Goal: Task Accomplishment & Management: Manage account settings

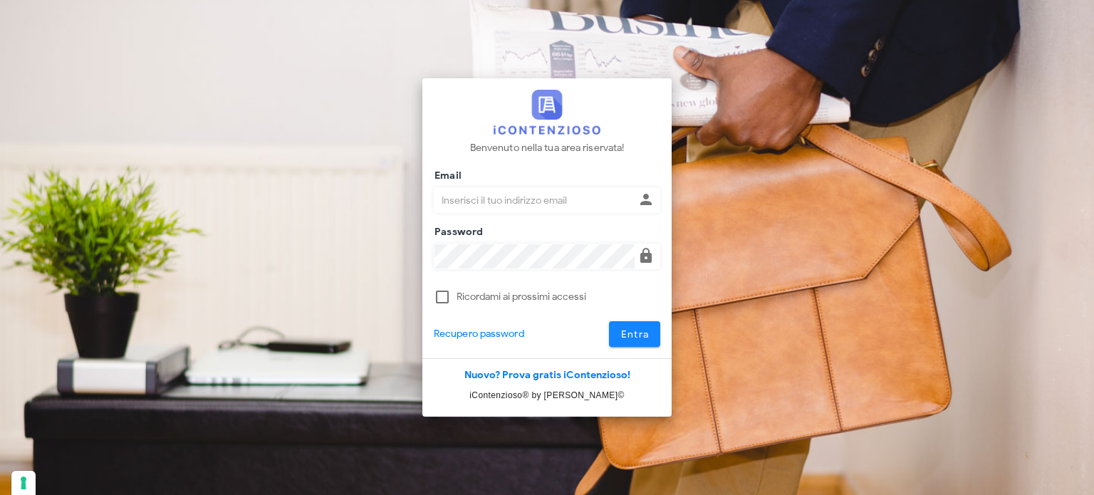
type input "avvocatobrunomaviglia@gmail.com"
click at [639, 336] on span "Entra" at bounding box center [634, 334] width 29 height 12
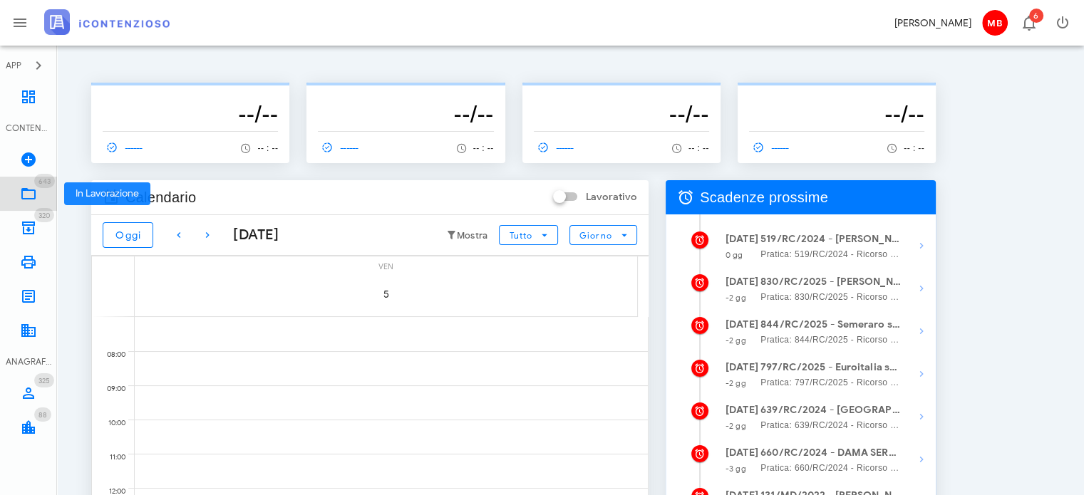
click at [32, 192] on icon at bounding box center [28, 193] width 17 height 17
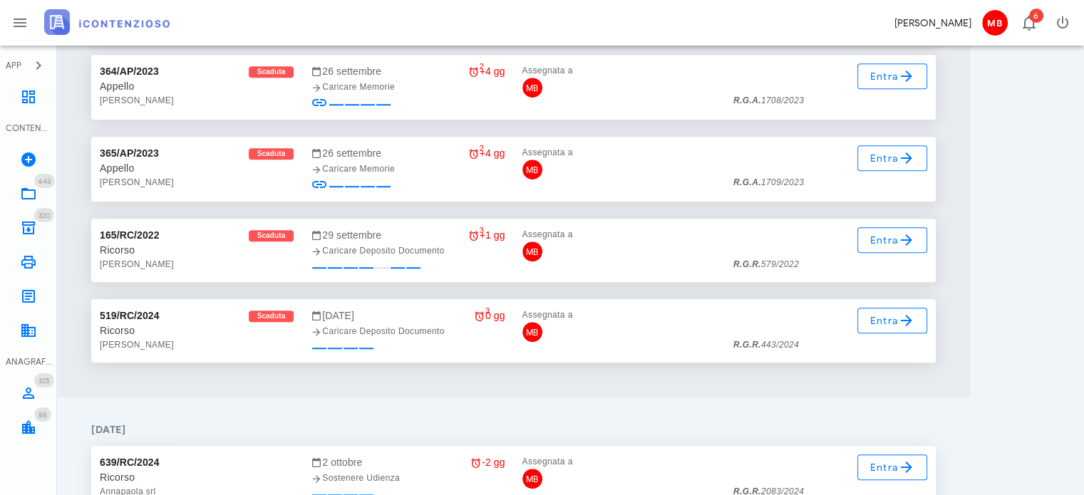
scroll to position [17242, 0]
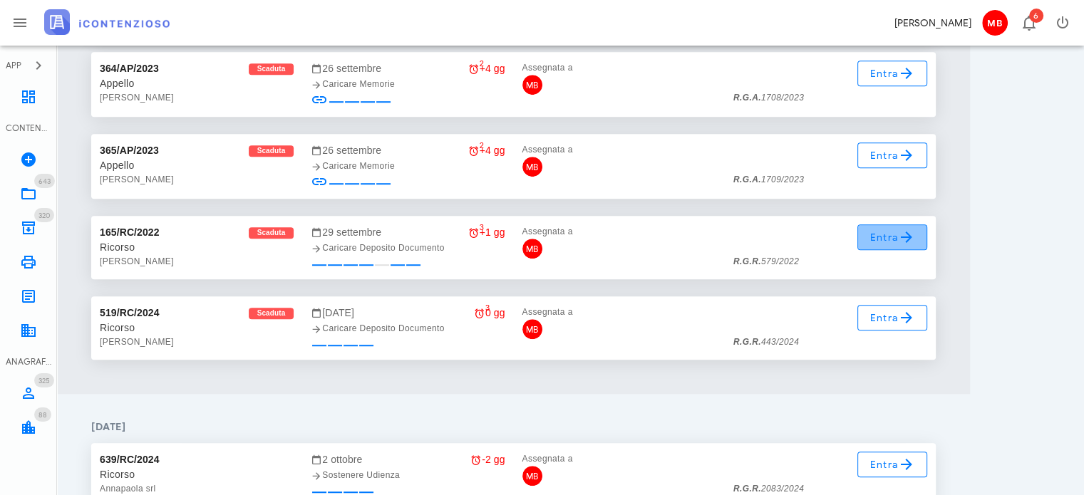
click at [885, 237] on span "Entra" at bounding box center [892, 237] width 46 height 17
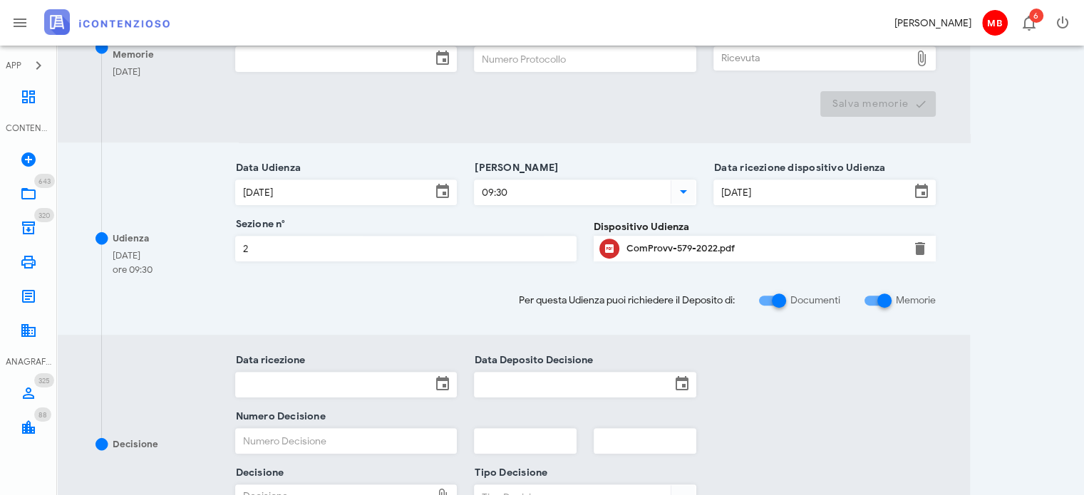
scroll to position [499, 0]
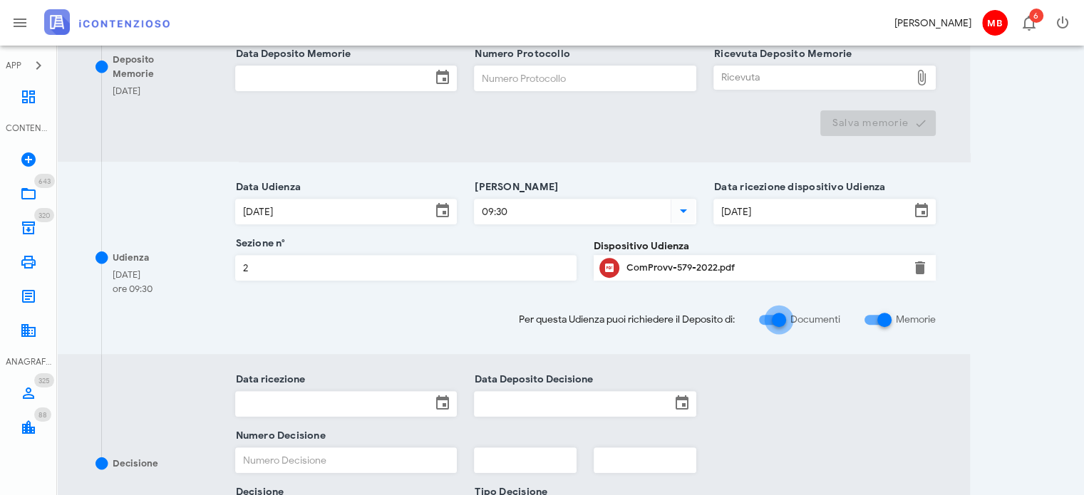
click at [786, 315] on div at bounding box center [779, 320] width 24 height 24
checkbox input "false"
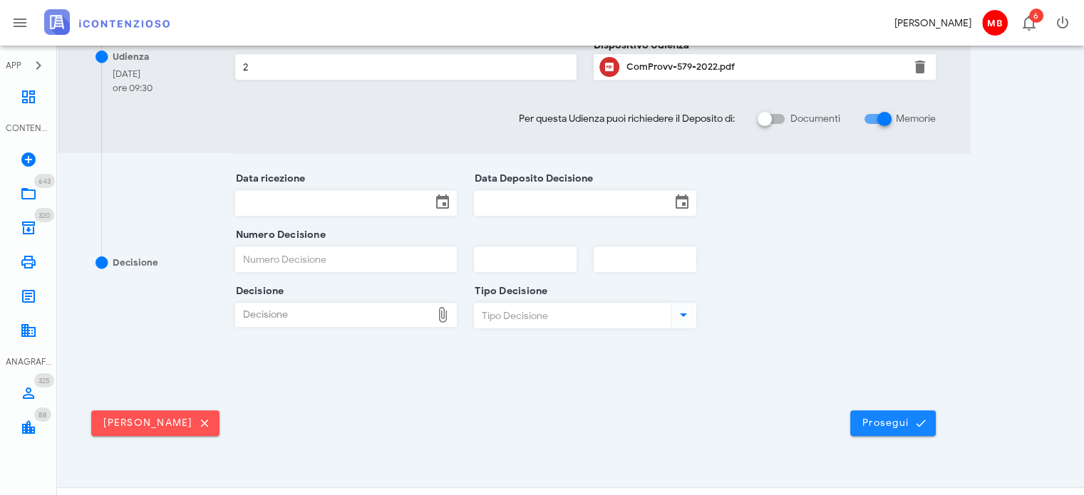
scroll to position [532, 0]
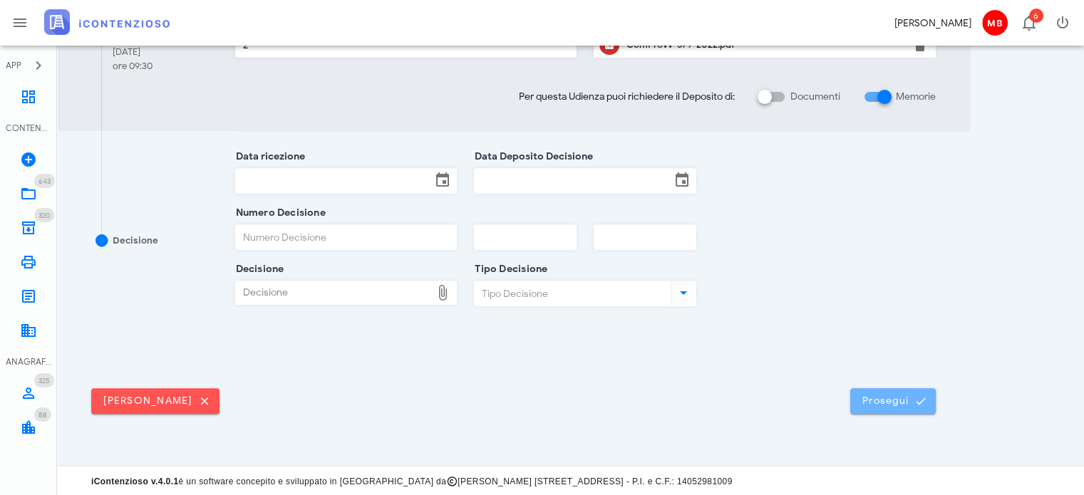
click at [901, 400] on span "Prosegui" at bounding box center [892, 401] width 63 height 13
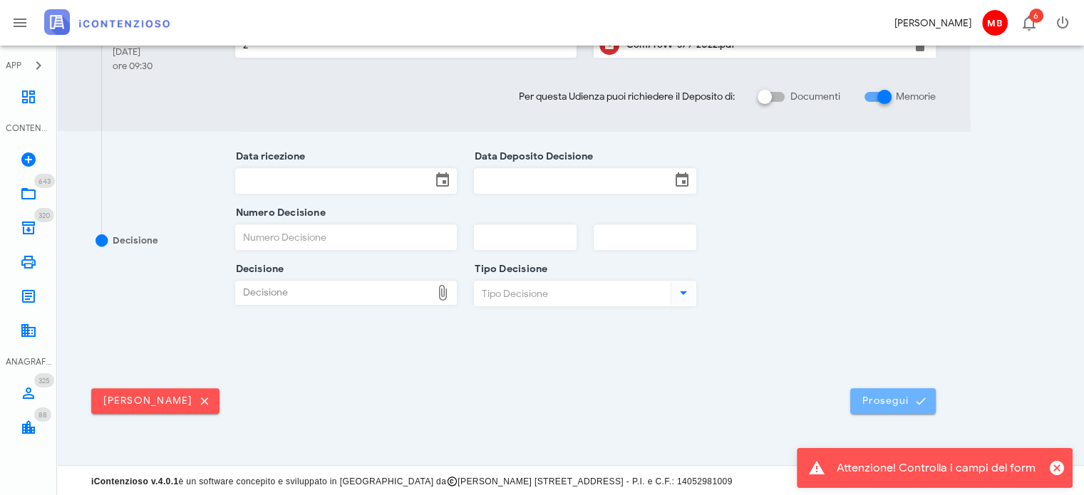
click at [899, 398] on span "Prosegui" at bounding box center [892, 401] width 63 height 13
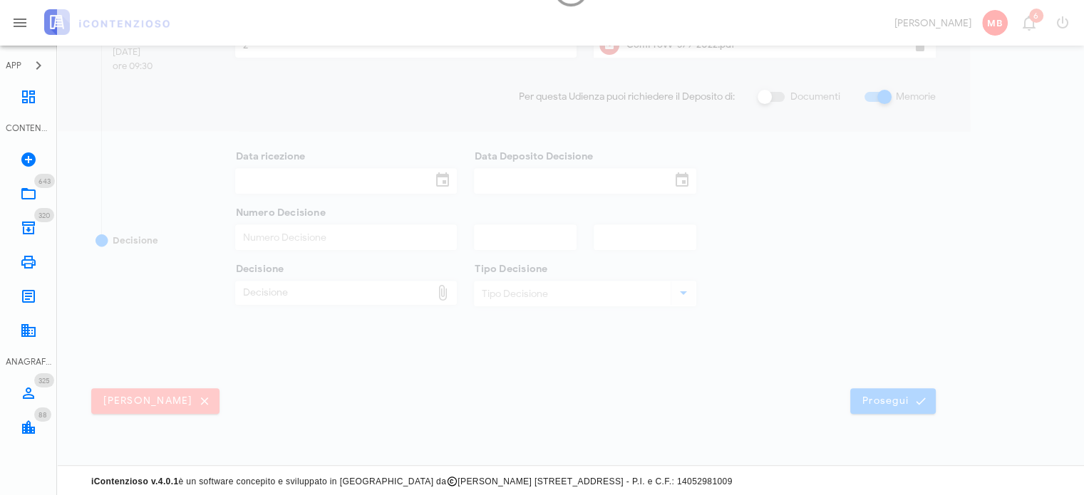
scroll to position [0, 0]
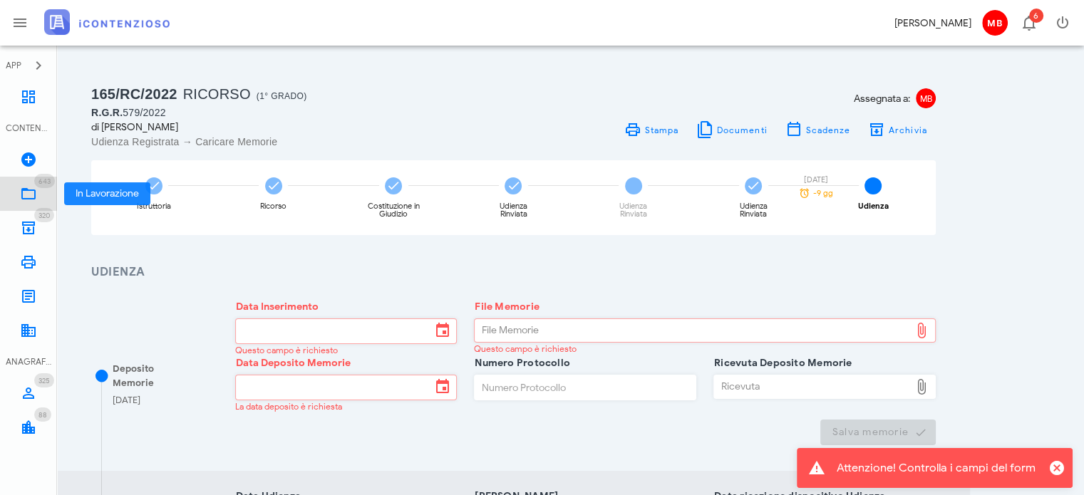
click at [32, 187] on icon at bounding box center [28, 193] width 17 height 17
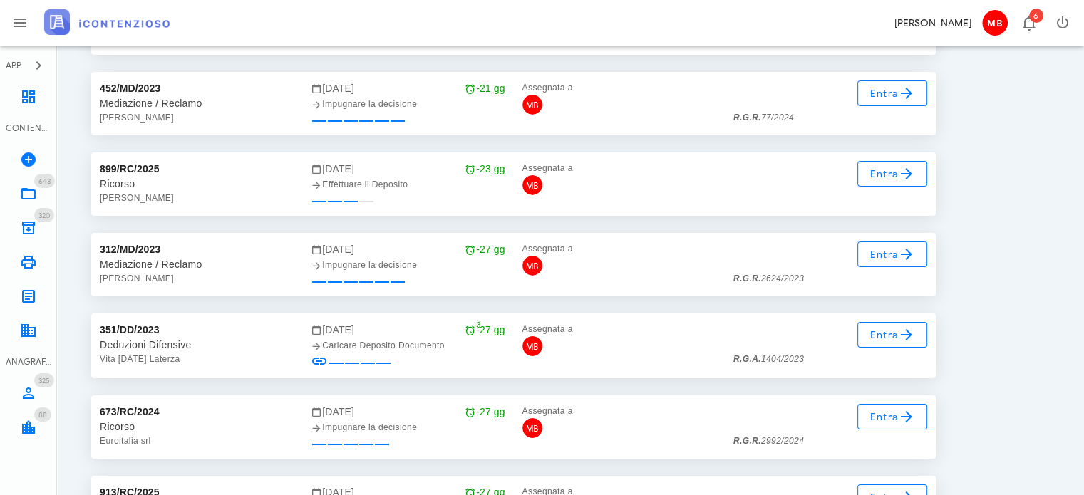
scroll to position [21327, 0]
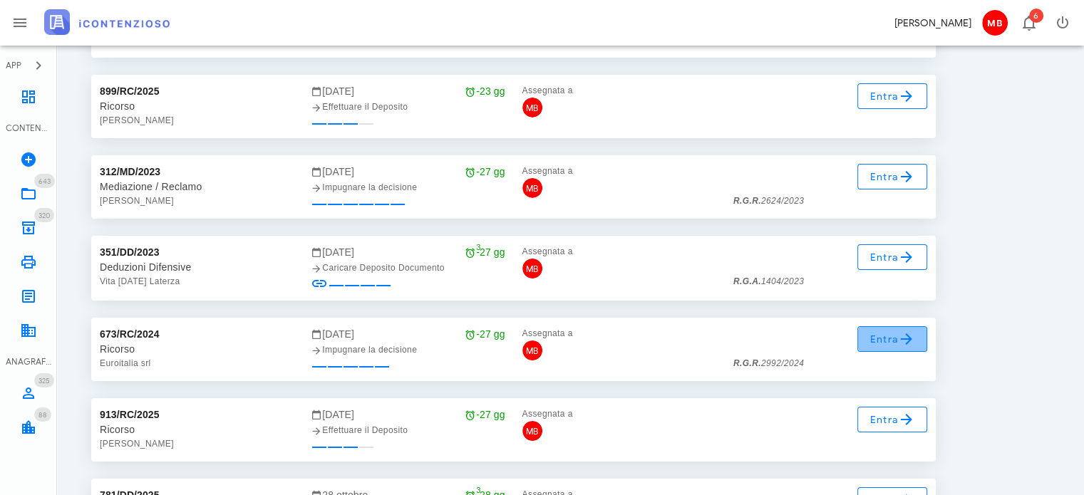
click at [892, 343] on span "Entra" at bounding box center [892, 339] width 46 height 17
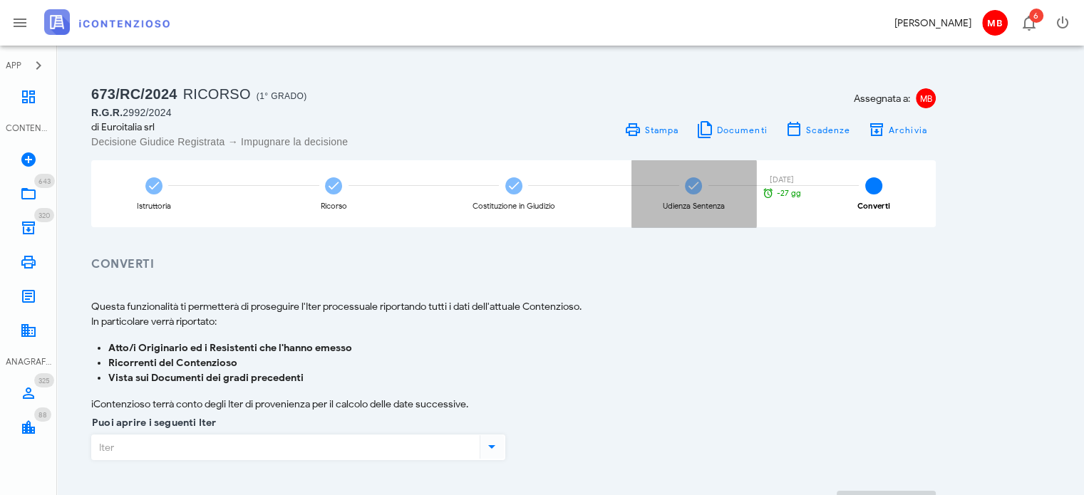
click at [681, 194] on div "Udienza Sentenza [DATE] -27 gg" at bounding box center [693, 193] width 125 height 67
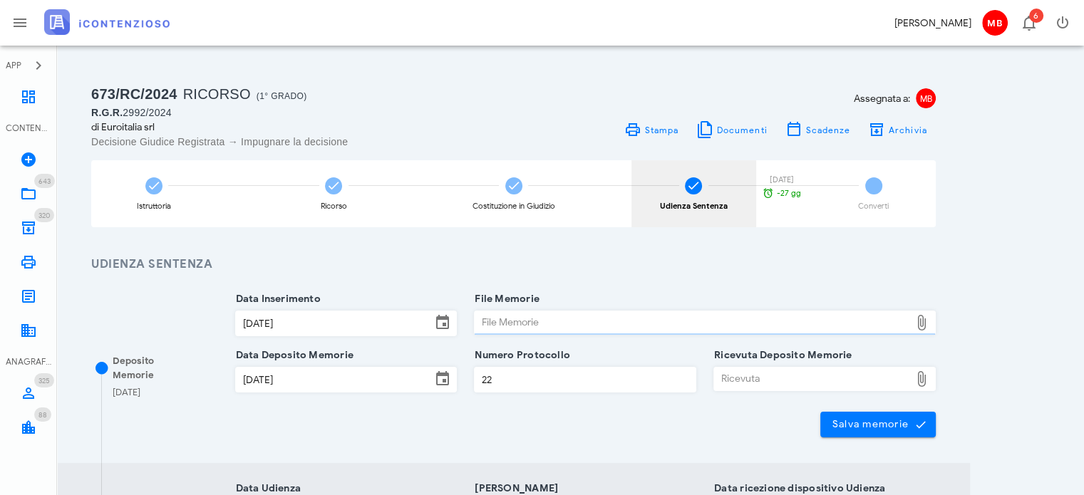
type input "Sentenza"
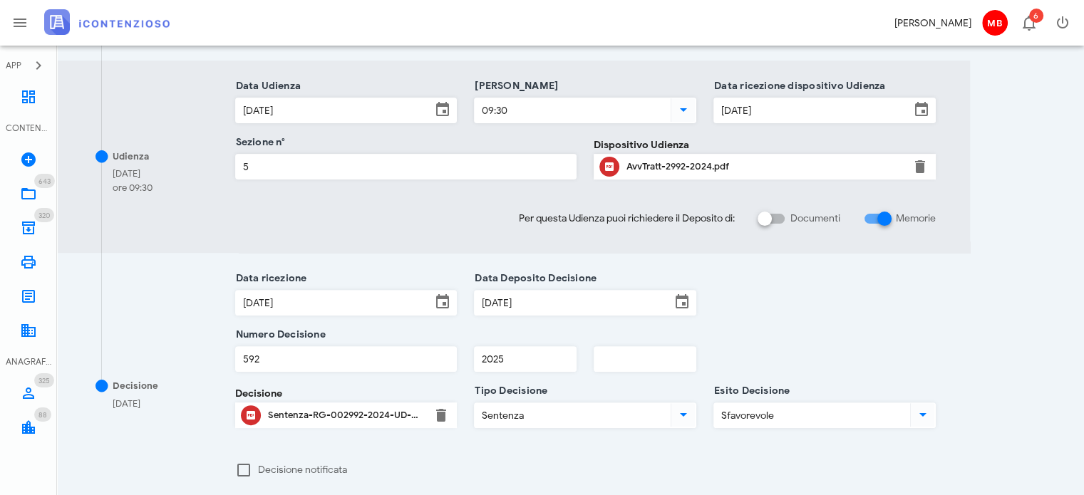
scroll to position [427, 0]
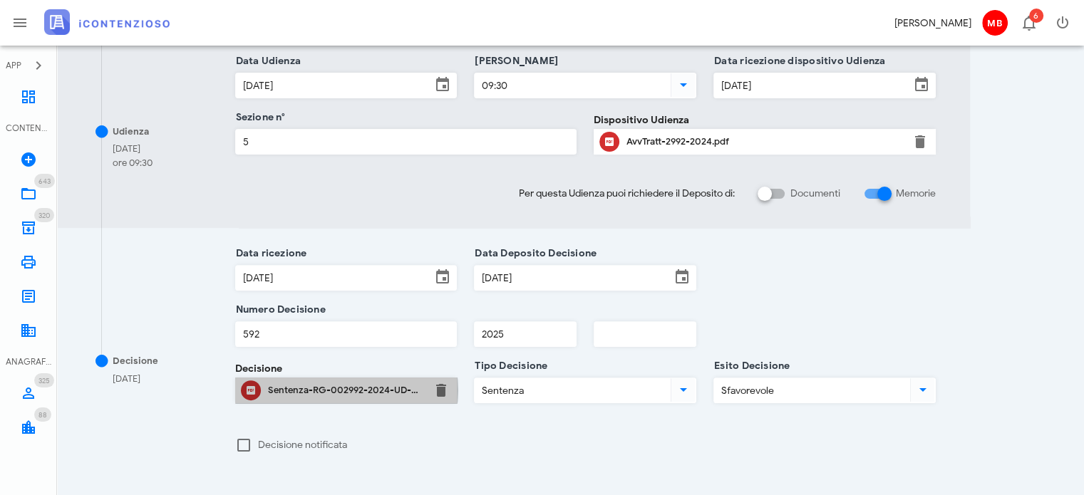
click at [393, 390] on div "Sentenza-RG-002992-2024-UD-03032025.pdf" at bounding box center [346, 390] width 157 height 11
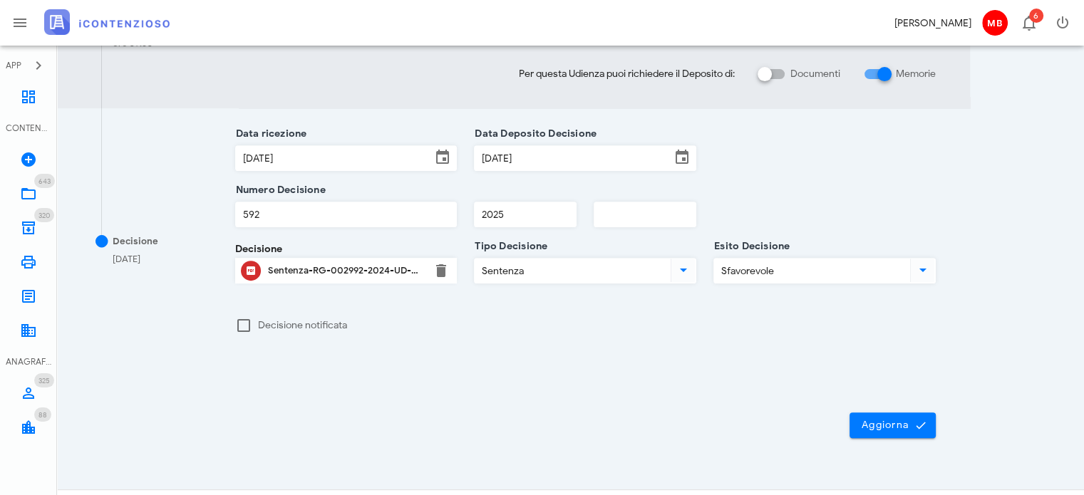
scroll to position [571, 0]
